Goal: Information Seeking & Learning: Learn about a topic

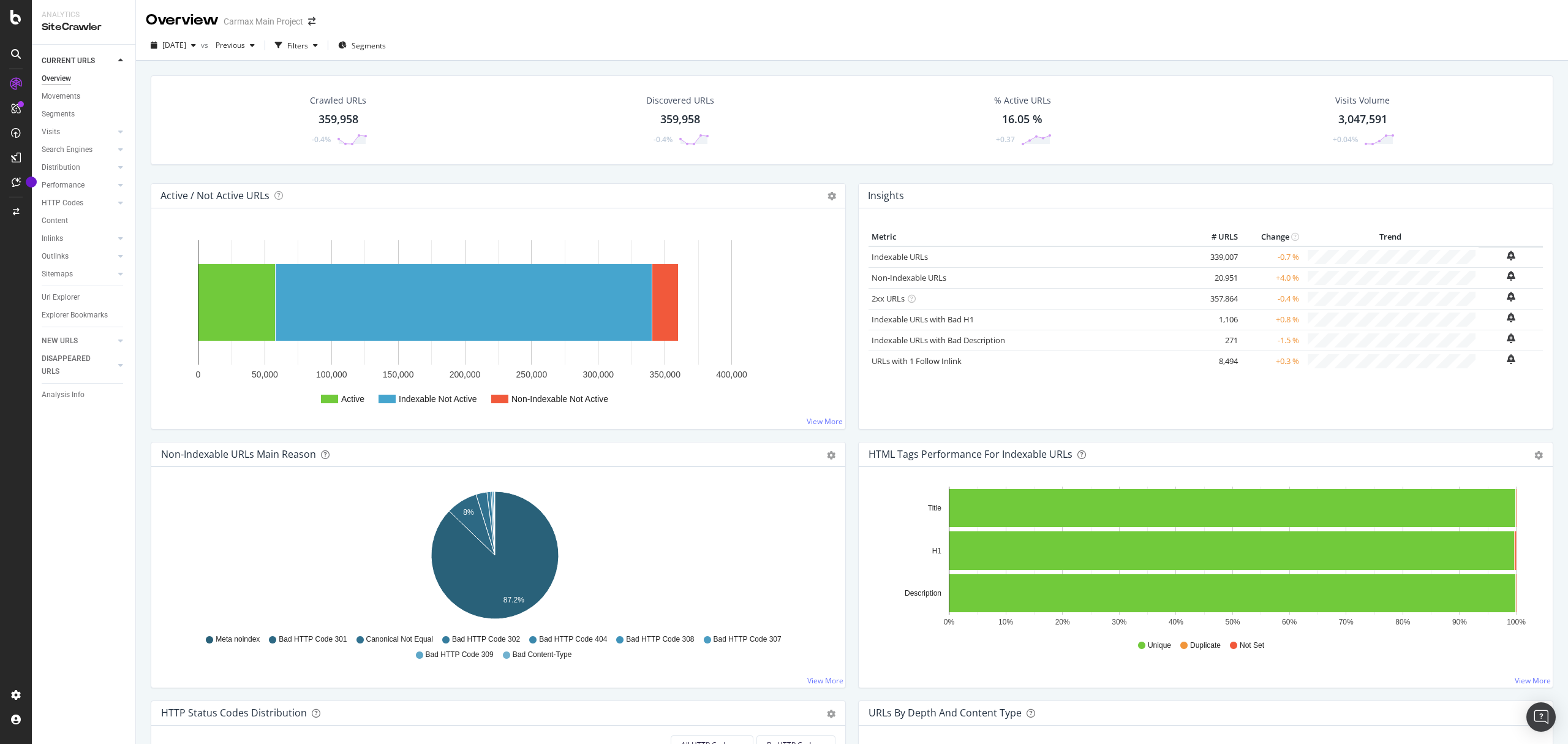
drag, startPoint x: 67, startPoint y: 297, endPoint x: 407, endPoint y: 290, distance: 340.1
click at [67, 297] on div "Url Explorer" at bounding box center [60, 297] width 38 height 13
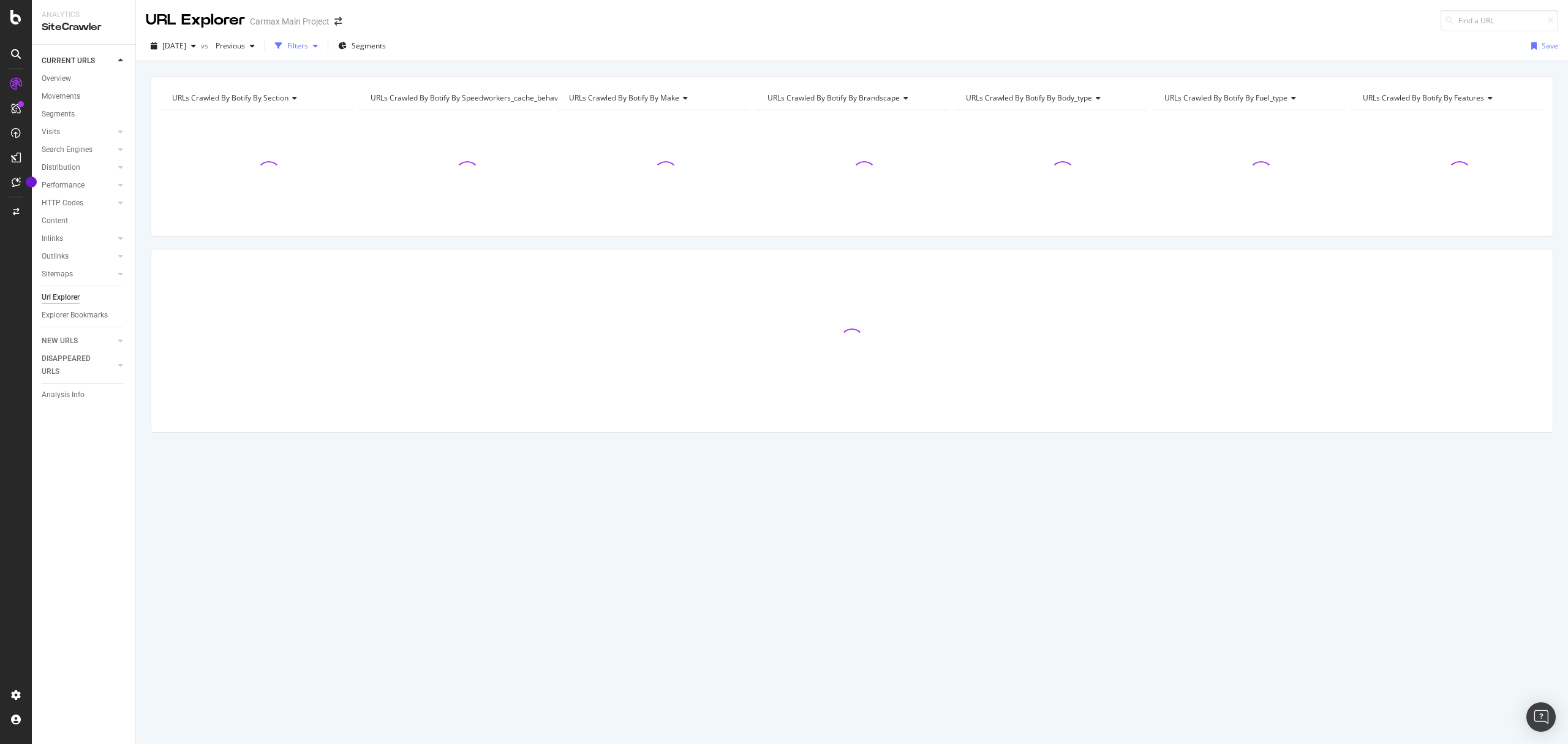
click at [308, 46] on div "Filters" at bounding box center [298, 45] width 21 height 11
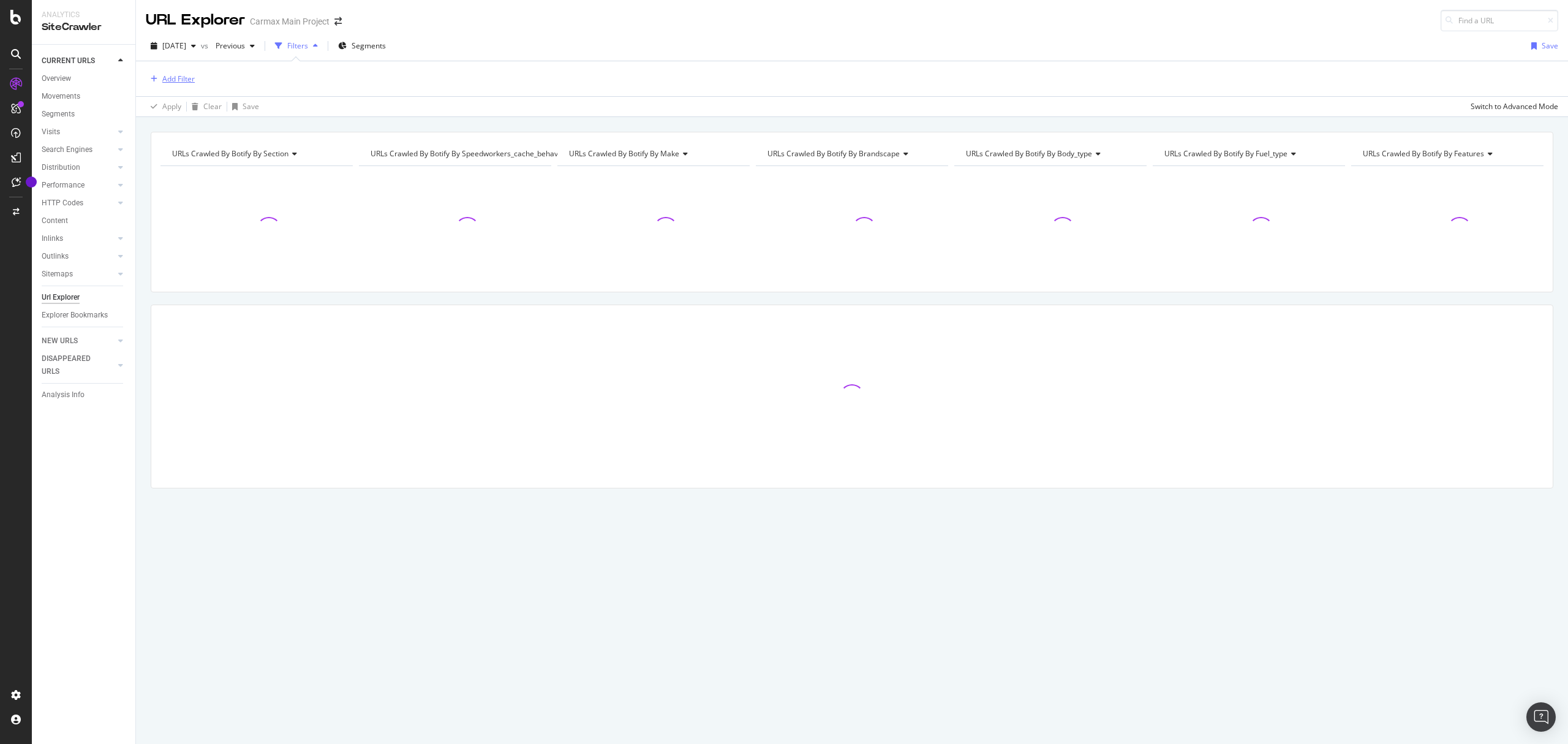
click at [184, 77] on div "Add Filter" at bounding box center [179, 79] width 33 height 11
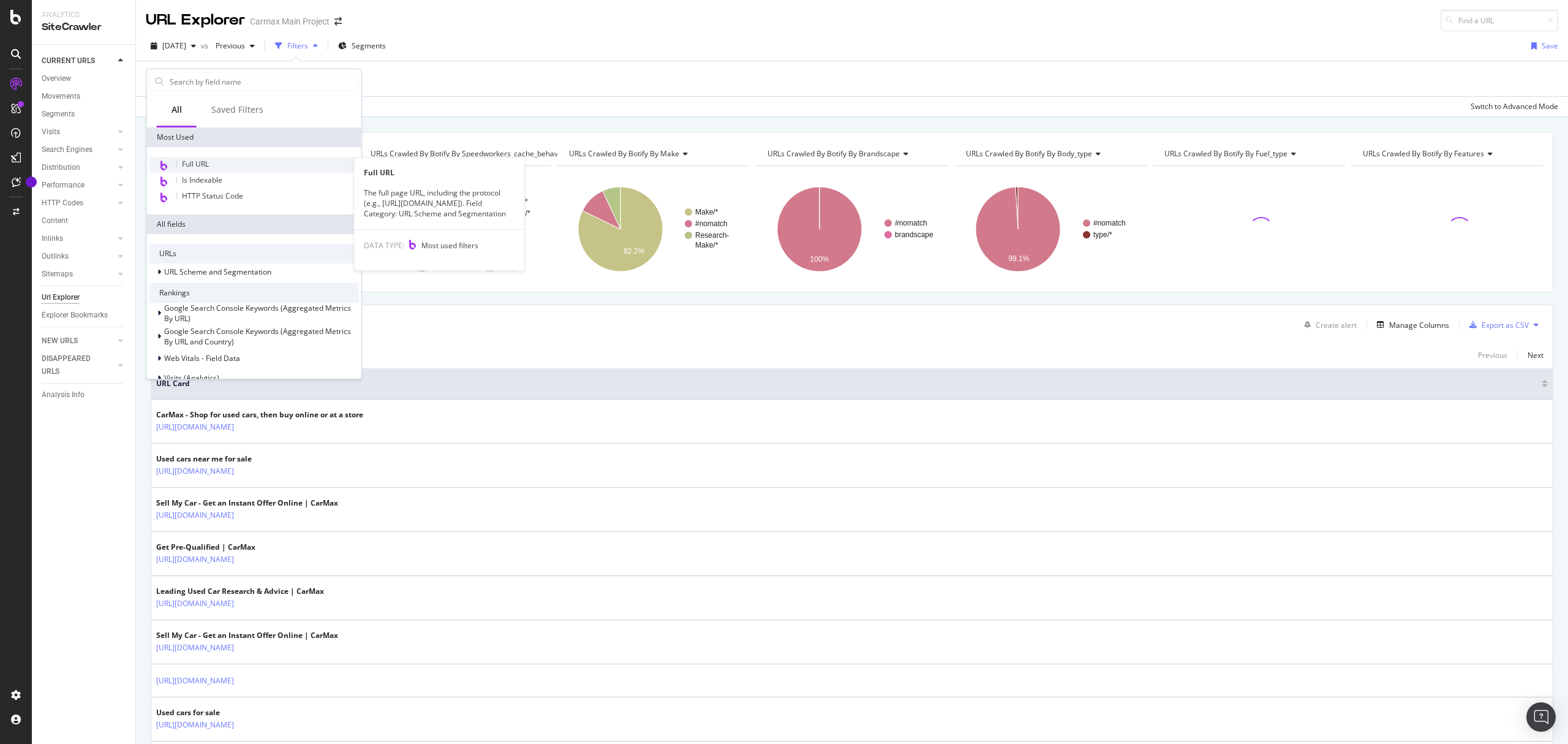
click at [192, 161] on span "Full URL" at bounding box center [195, 164] width 27 height 11
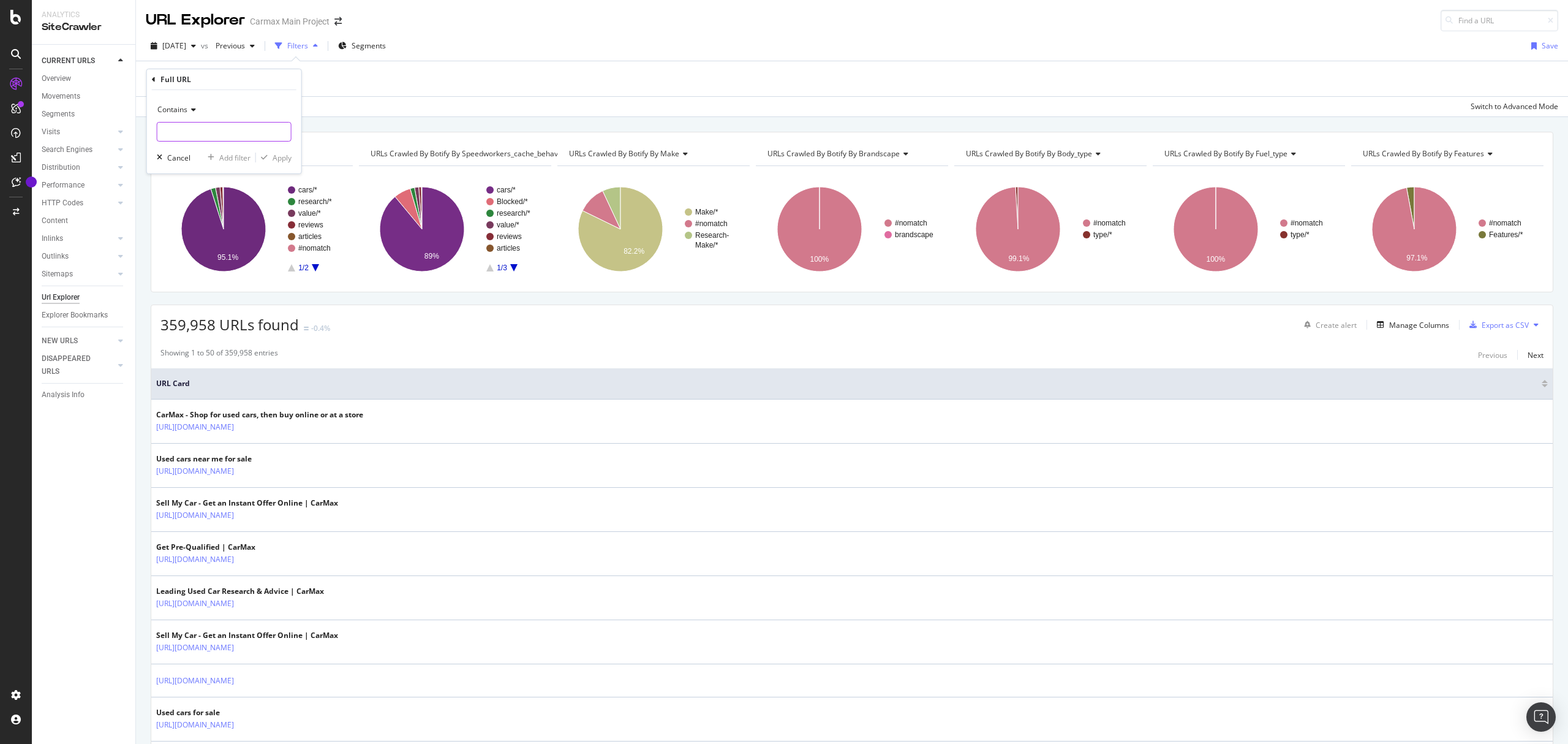
click at [192, 130] on input "text" at bounding box center [224, 132] width 134 height 20
paste input "[URL][DOMAIN_NAME]"
type input "[URL][DOMAIN_NAME]"
click at [171, 108] on span "Contains" at bounding box center [173, 109] width 30 height 11
click at [187, 199] on span "Ends with" at bounding box center [179, 199] width 33 height 11
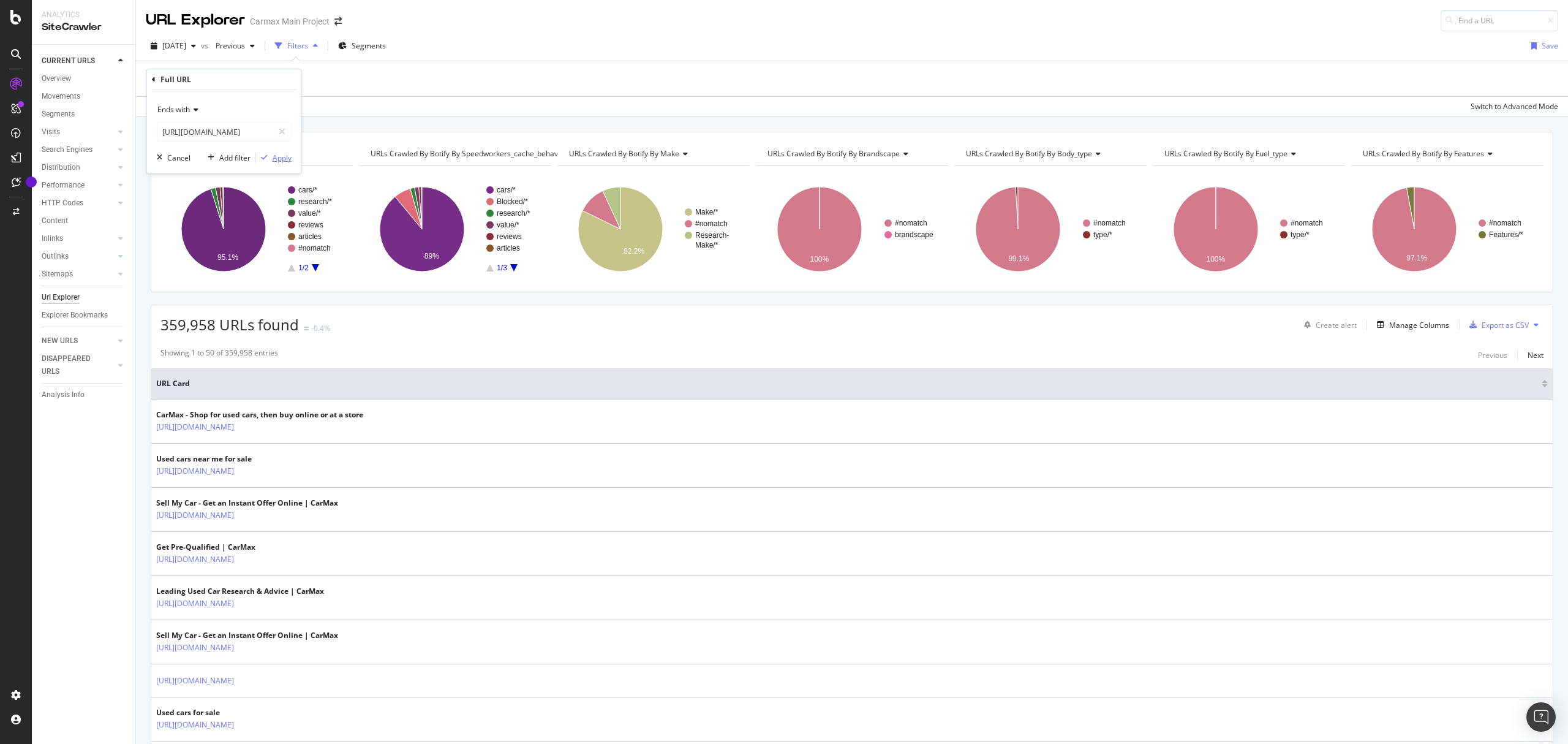
click at [275, 157] on div "Apply" at bounding box center [282, 158] width 19 height 11
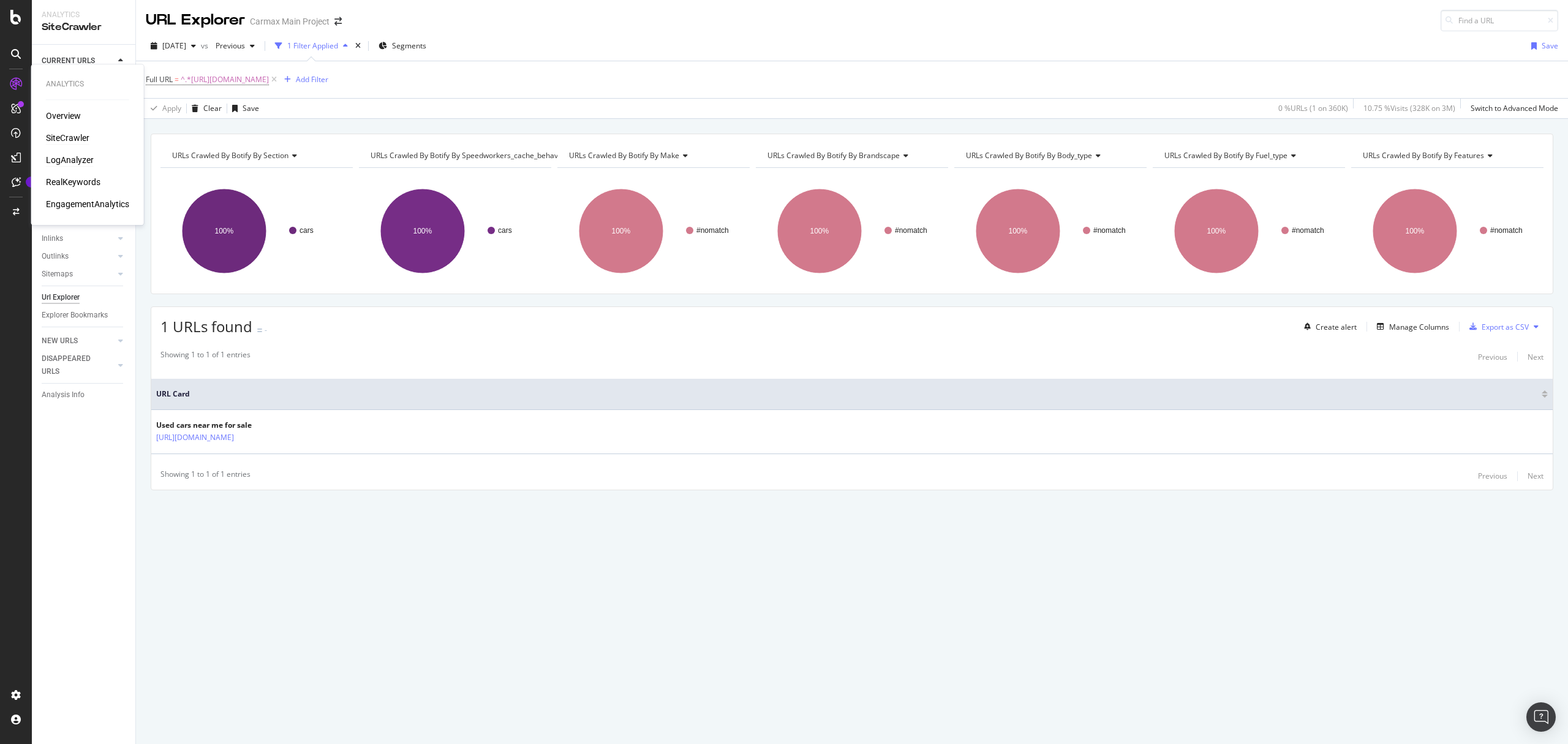
click at [80, 160] on div "LogAnalyzer" at bounding box center [69, 160] width 48 height 12
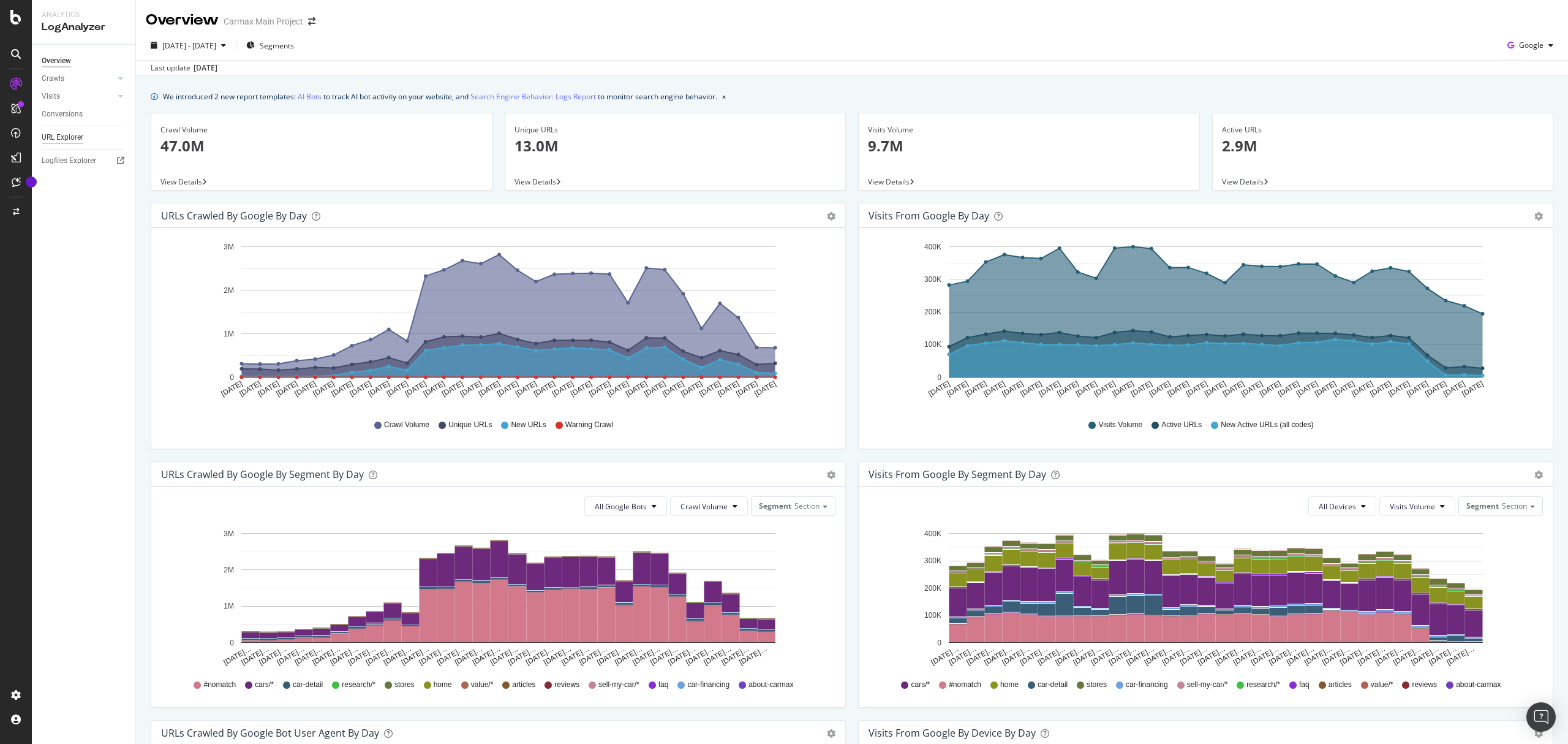
click at [64, 135] on div "URL Explorer" at bounding box center [62, 137] width 41 height 13
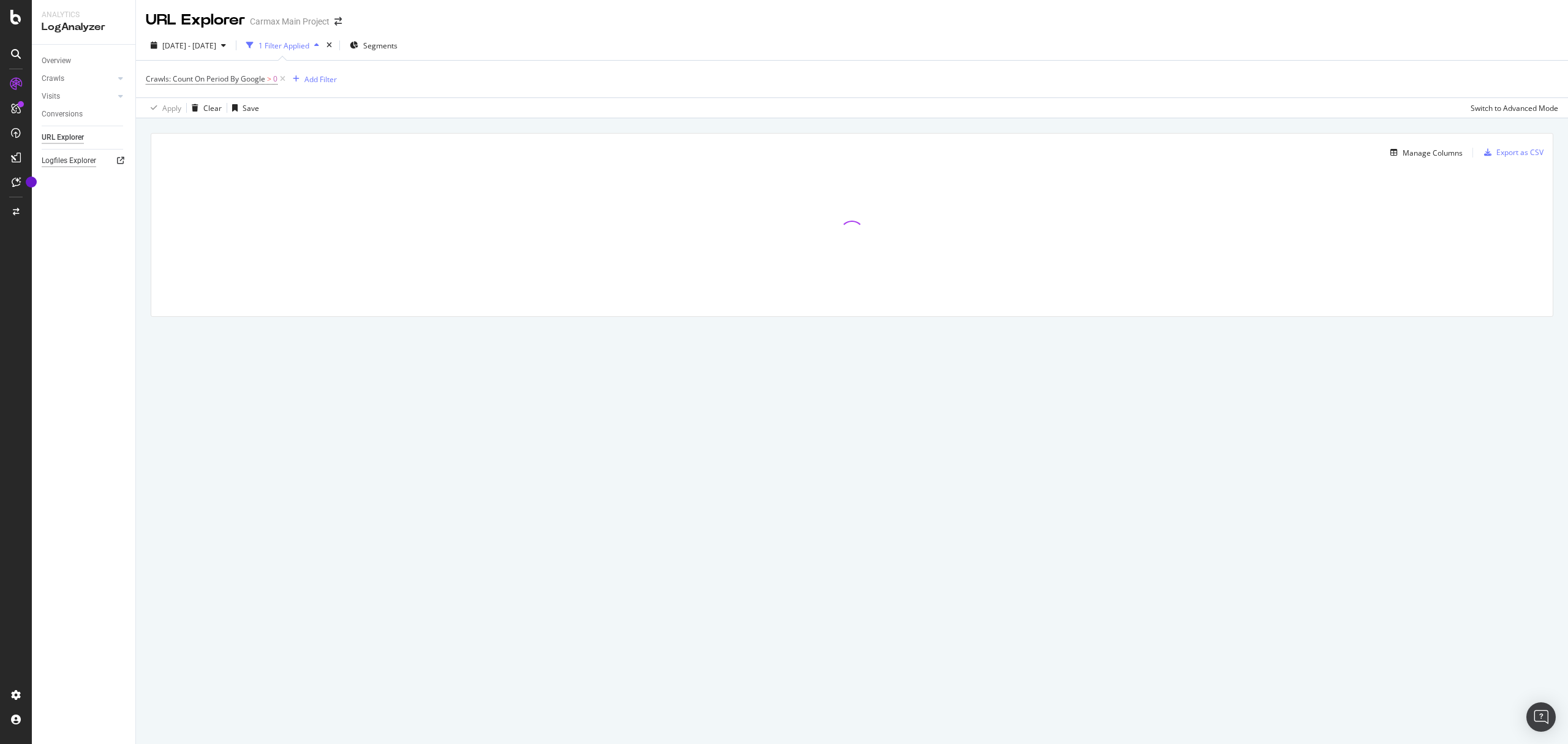
click at [70, 162] on div "Logfiles Explorer" at bounding box center [69, 161] width 54 height 13
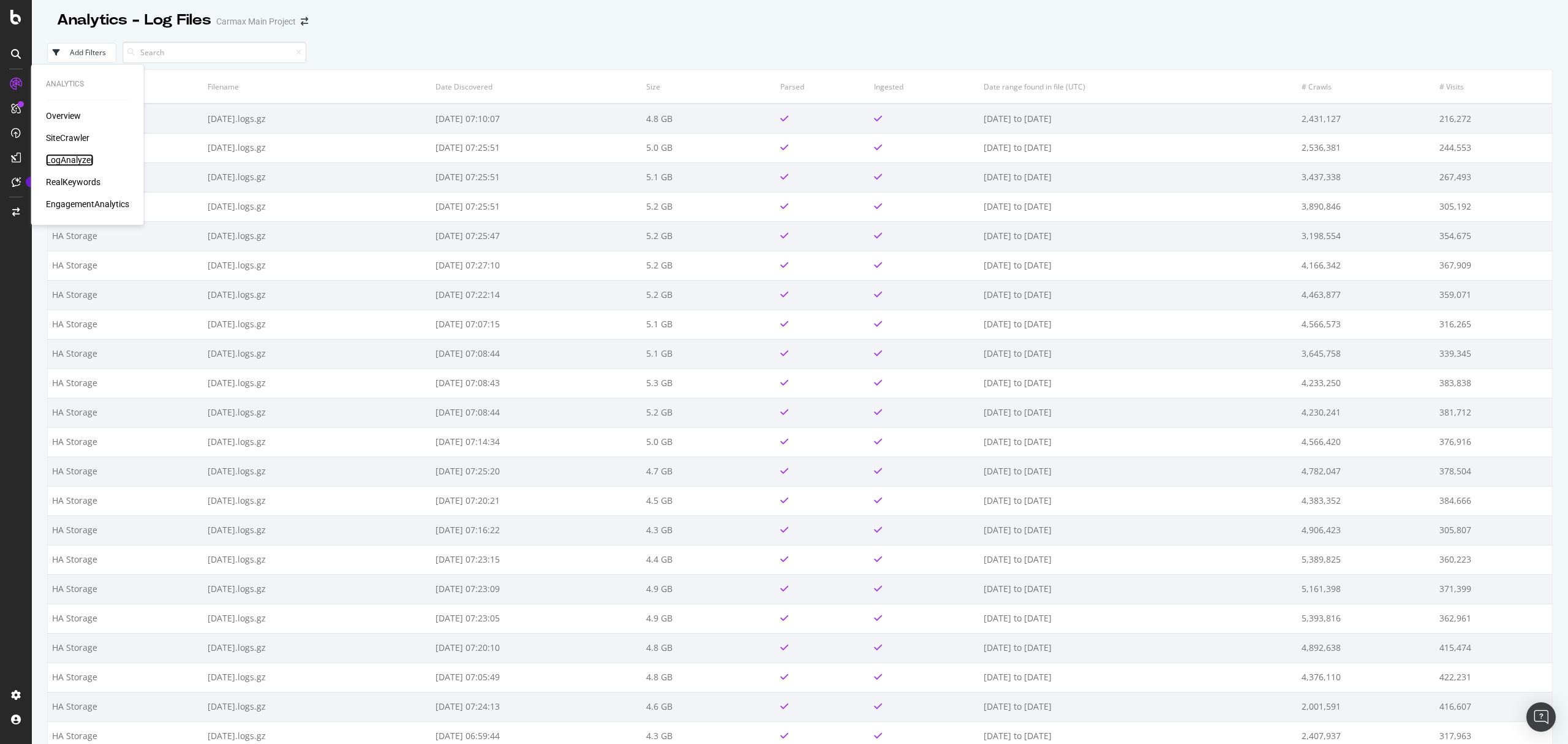
click at [67, 160] on div "LogAnalyzer" at bounding box center [69, 160] width 48 height 12
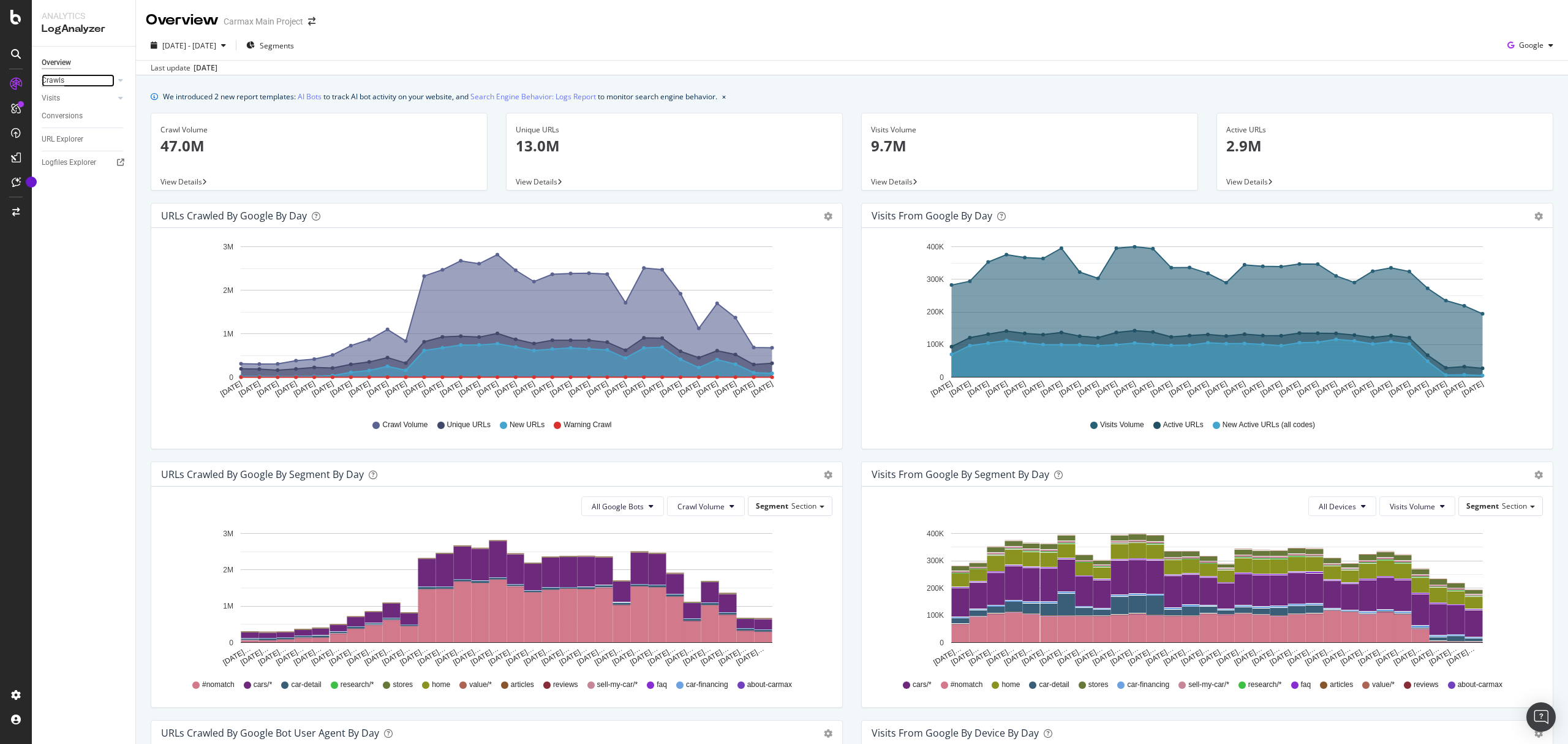
click at [51, 79] on div "Crawls" at bounding box center [53, 80] width 23 height 13
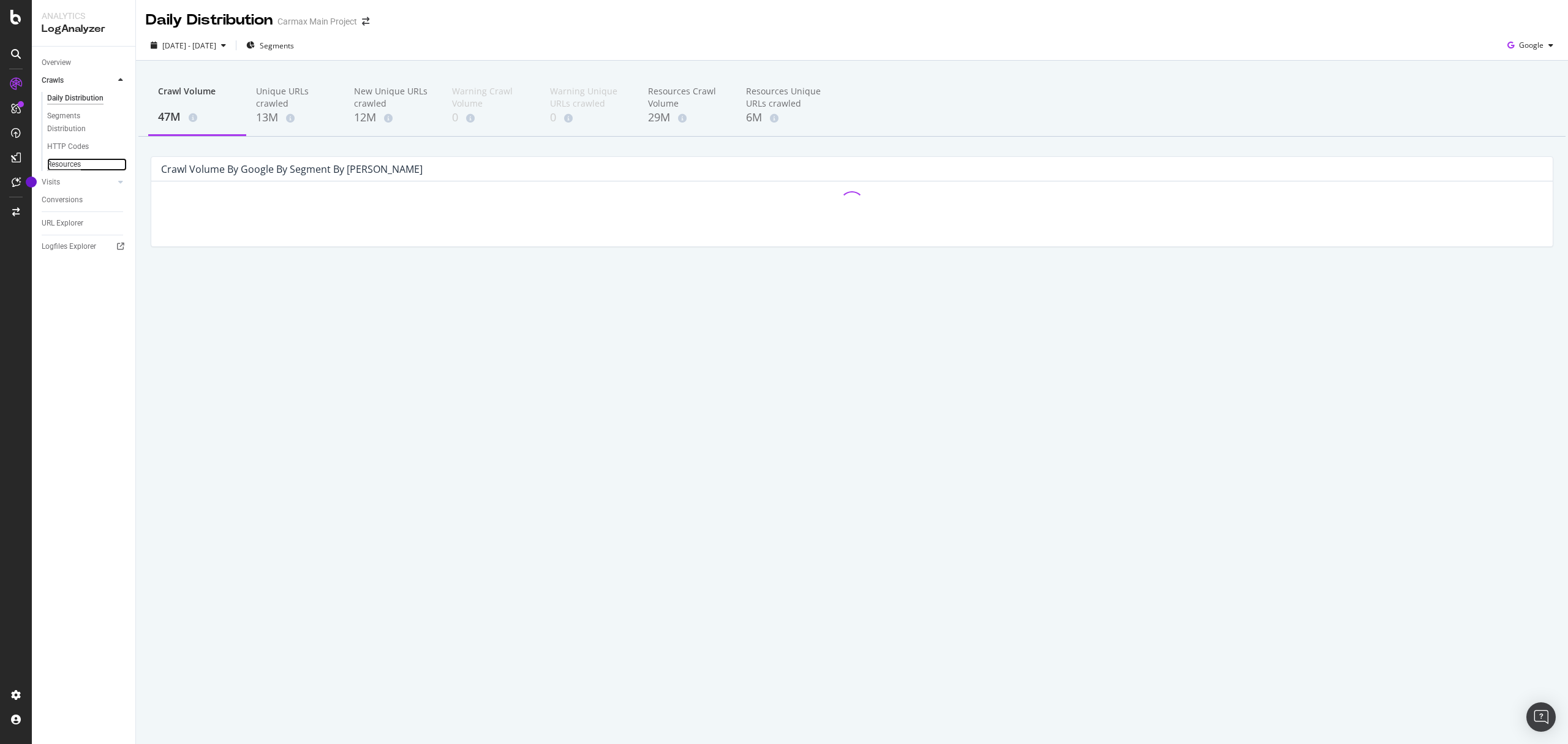
click at [64, 165] on div "Resources" at bounding box center [64, 165] width 33 height 13
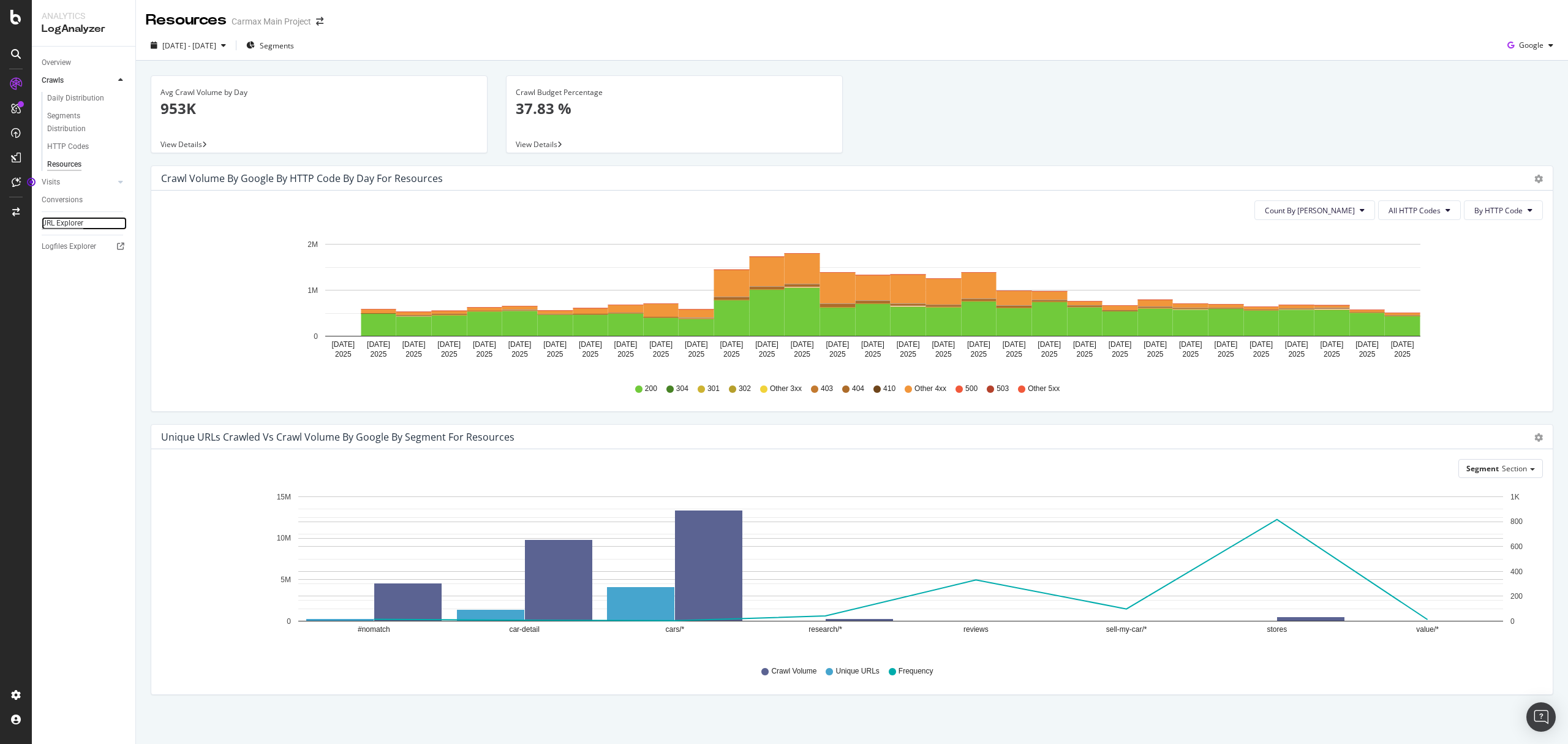
click at [69, 222] on div "URL Explorer" at bounding box center [62, 223] width 41 height 13
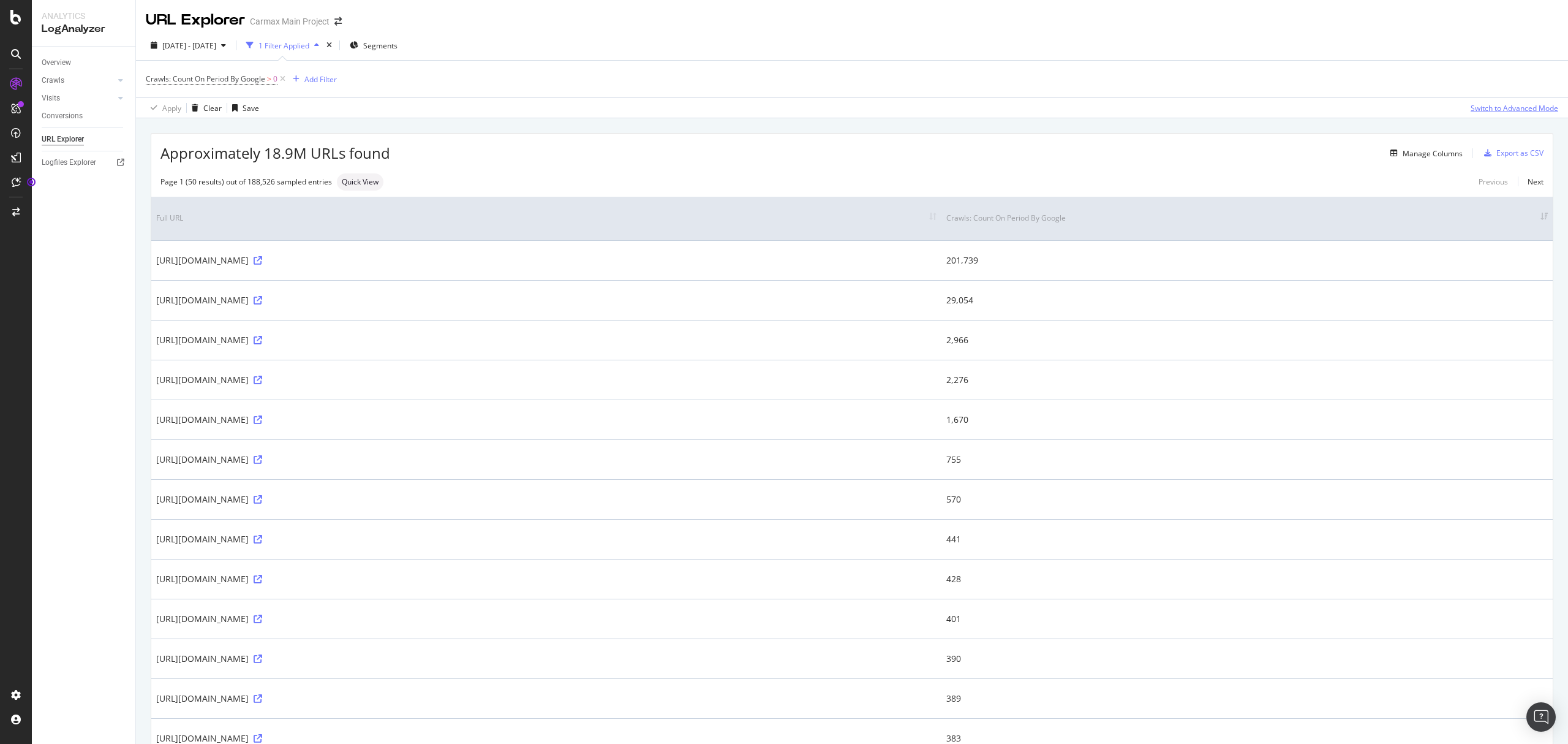
click at [1500, 104] on div "Switch to Advanced Mode" at bounding box center [1515, 108] width 88 height 11
click at [315, 82] on div "Add Filter" at bounding box center [320, 79] width 33 height 11
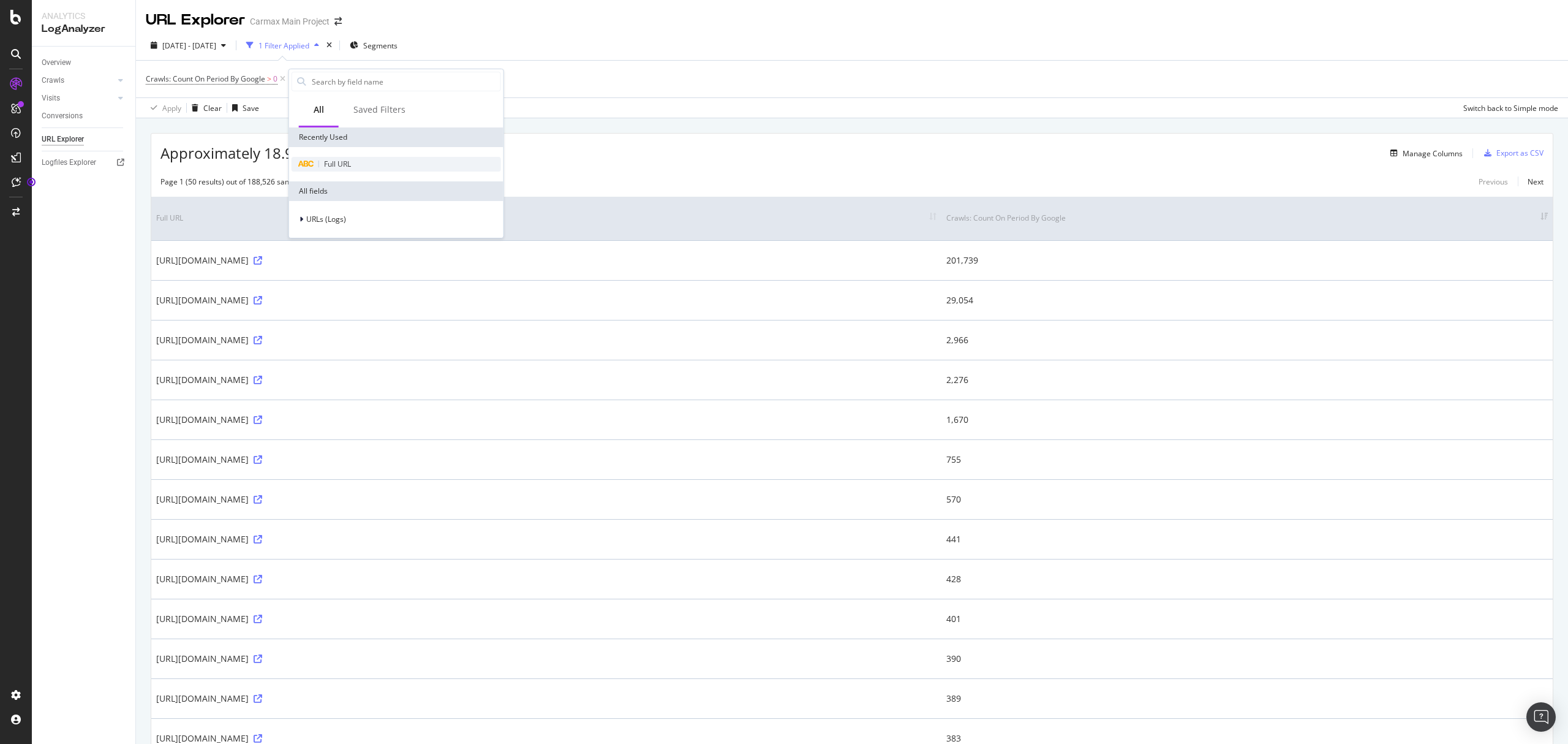
click at [341, 162] on span "Full URL" at bounding box center [338, 164] width 27 height 11
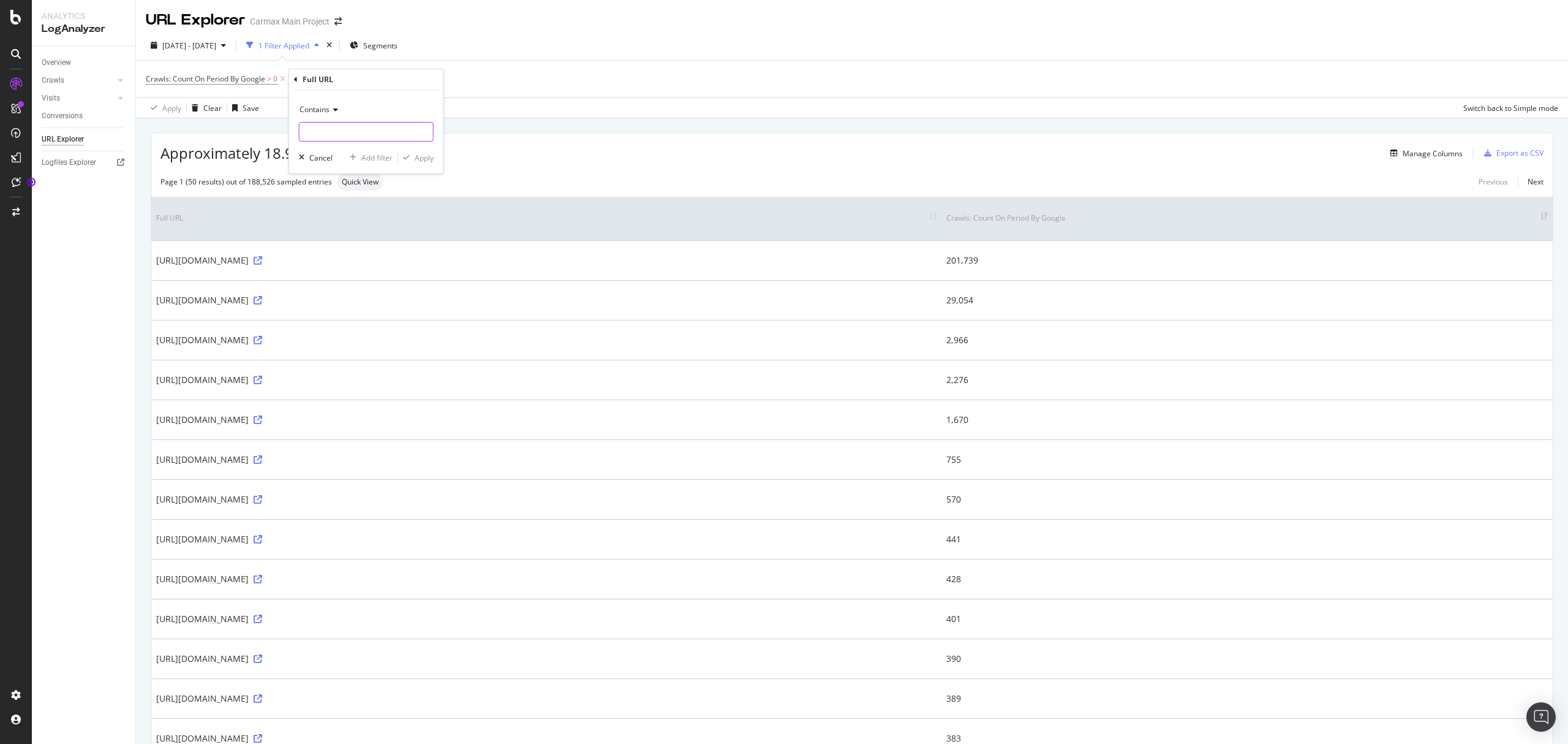
click at [346, 135] on input "text" at bounding box center [366, 132] width 134 height 20
paste input "[URL][DOMAIN_NAME]"
type input "[URL][DOMAIN_NAME]"
click at [326, 103] on div "Contains" at bounding box center [366, 109] width 135 height 20
click at [328, 194] on span "Ends with" at bounding box center [321, 199] width 33 height 11
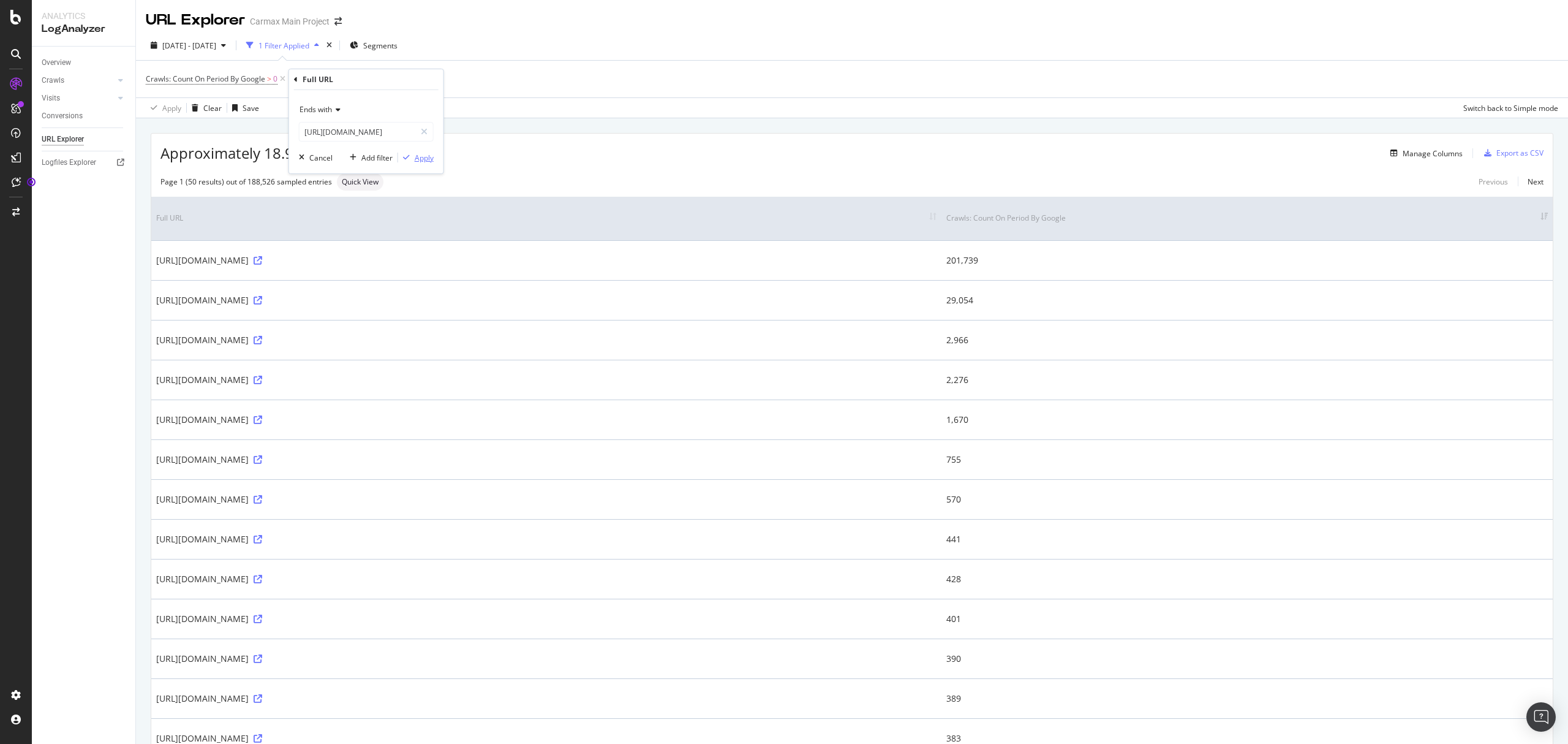
click at [427, 163] on div "Apply" at bounding box center [424, 158] width 19 height 11
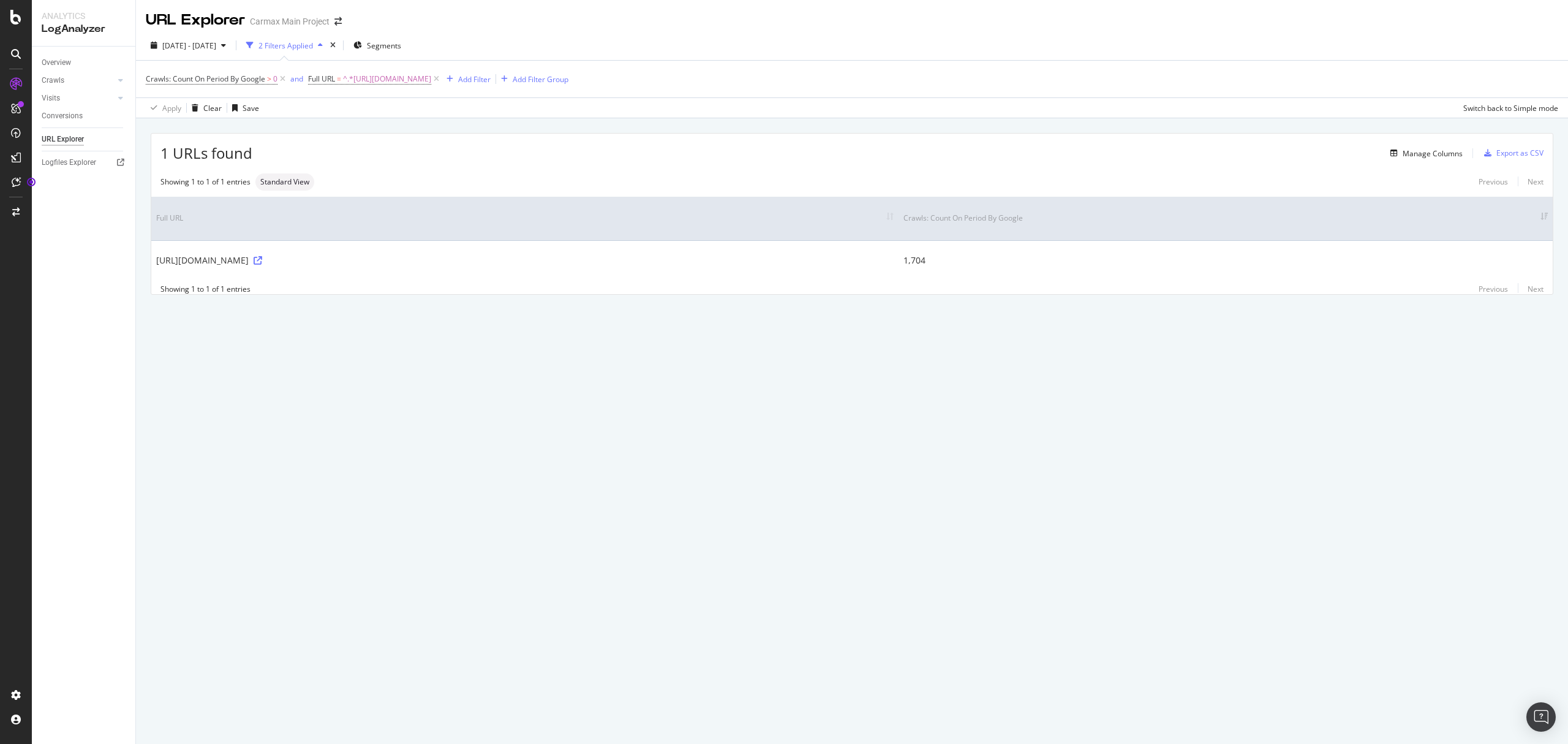
drag, startPoint x: 1544, startPoint y: 167, endPoint x: 1203, endPoint y: 18, distance: 372.1
click at [1203, 18] on div "URL Explorer Carmax Main Project" at bounding box center [852, 15] width 1432 height 31
click at [295, 184] on span "Standard View" at bounding box center [284, 182] width 49 height 7
click at [1510, 111] on div "Switch back to Simple mode" at bounding box center [1511, 108] width 95 height 11
click at [401, 43] on span "Segments" at bounding box center [383, 45] width 34 height 11
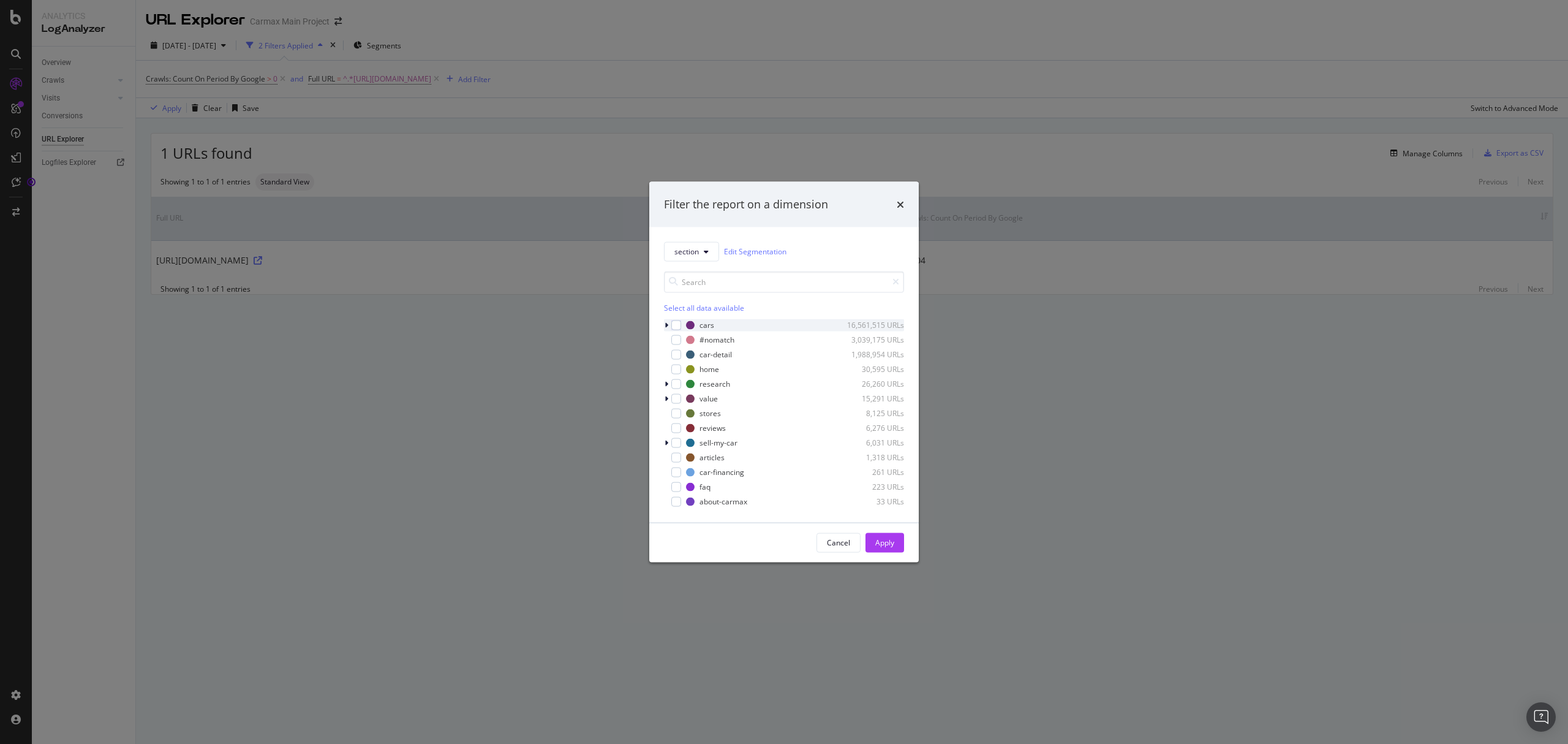
click at [665, 327] on icon "modal" at bounding box center [667, 325] width 4 height 7
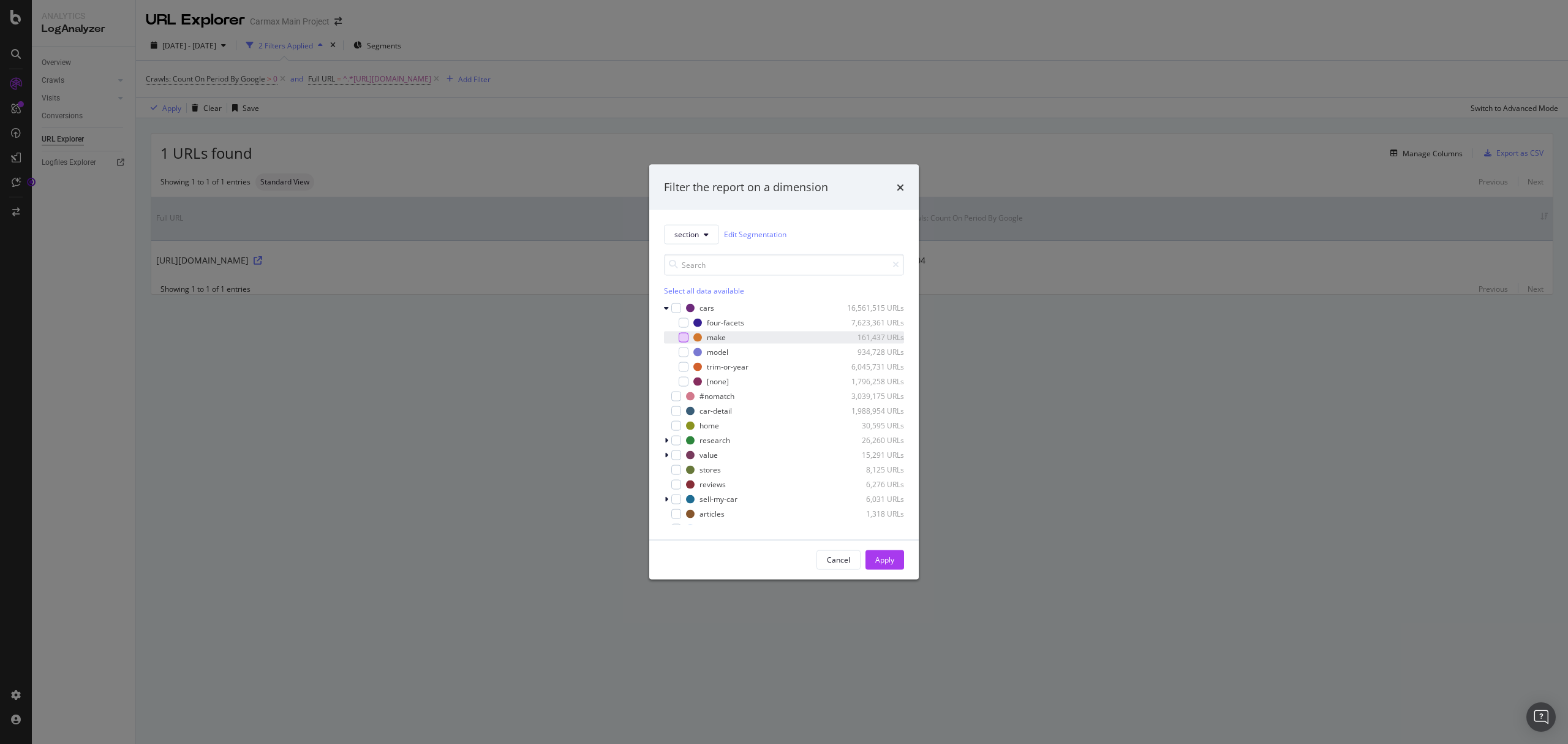
click at [686, 340] on div "modal" at bounding box center [684, 337] width 10 height 10
click at [883, 563] on div "Apply" at bounding box center [885, 560] width 19 height 11
